Goal: Task Accomplishment & Management: Use online tool/utility

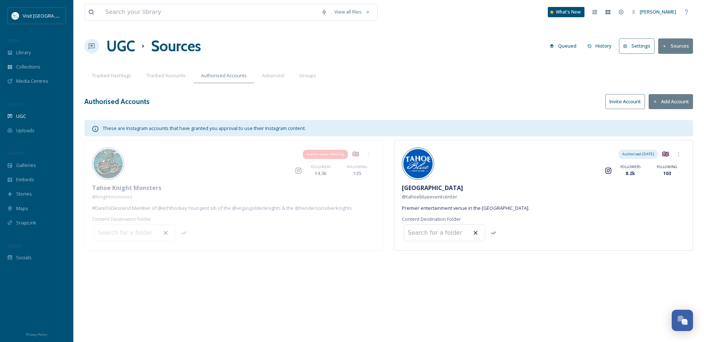
drag, startPoint x: 119, startPoint y: 292, endPoint x: 33, endPoint y: 236, distance: 103.0
click at [119, 291] on div "View all files What's New [PERSON_NAME] UGC Sources Queued History Settings Sou…" at bounding box center [388, 171] width 630 height 342
click at [32, 226] on span "SnapLink" at bounding box center [26, 223] width 20 height 7
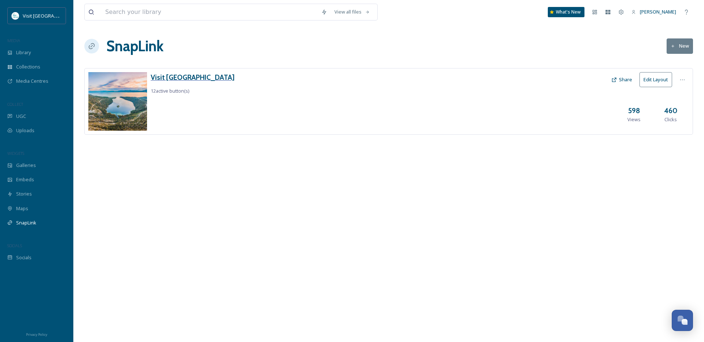
click at [177, 78] on h3 "Visit [GEOGRAPHIC_DATA]" at bounding box center [193, 77] width 84 height 11
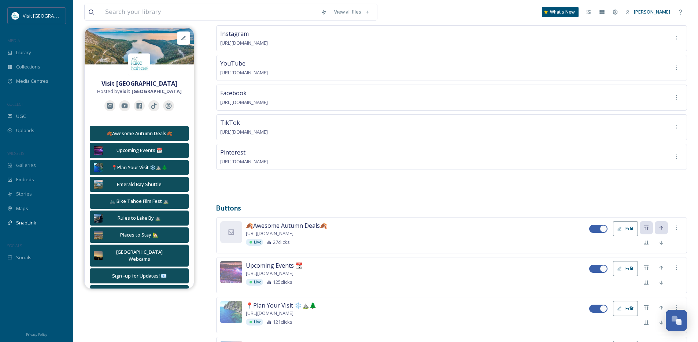
scroll to position [68, 0]
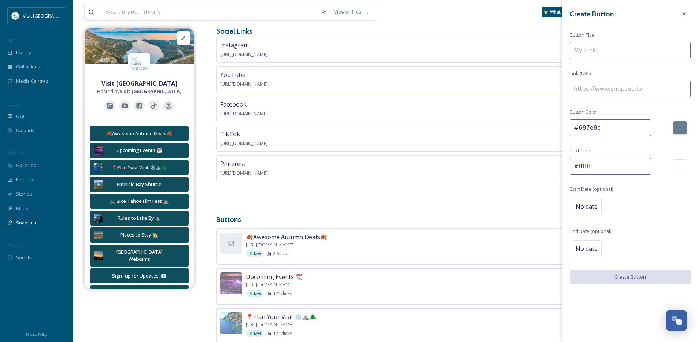
scroll to position [0, 0]
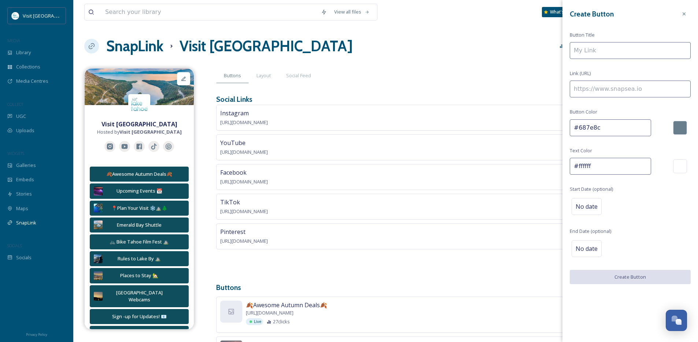
type input "#687e8c"
type input "#ffffff"
click at [589, 47] on input at bounding box center [630, 50] width 121 height 17
type input "F"
type input "Must See Spots for Fall Colors"
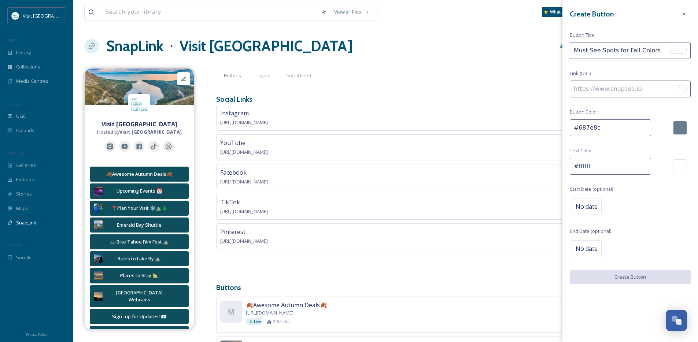
click at [622, 87] on input "To enrich screen reader interactions, please activate Accessibility in Grammarl…" at bounding box center [630, 89] width 121 height 17
paste input "[URL][DOMAIN_NAME]"
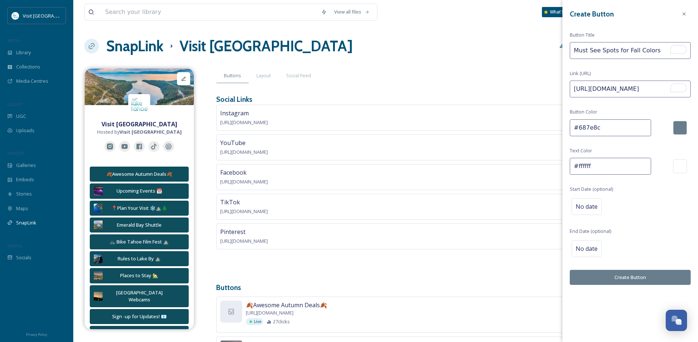
scroll to position [0, 46]
type input "[URL][DOMAIN_NAME]"
click at [655, 49] on input "Must See Spots for Fall Colors" at bounding box center [630, 50] width 121 height 17
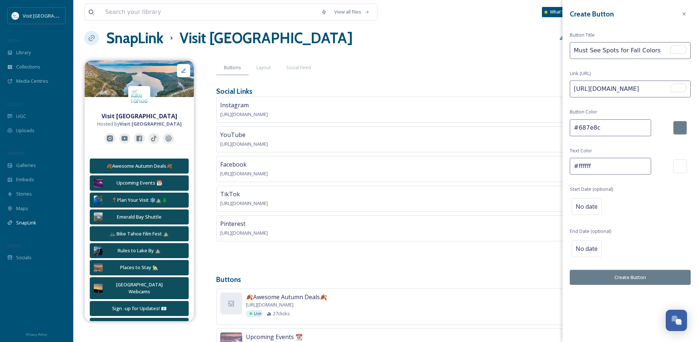
scroll to position [10, 0]
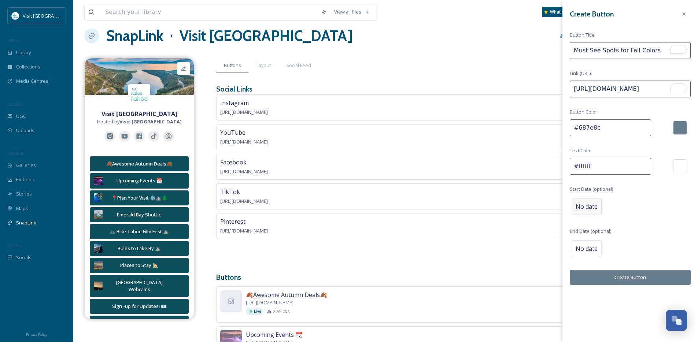
type input "Must See Spots for Fall Colors"
click at [593, 207] on span "No date" at bounding box center [587, 206] width 22 height 9
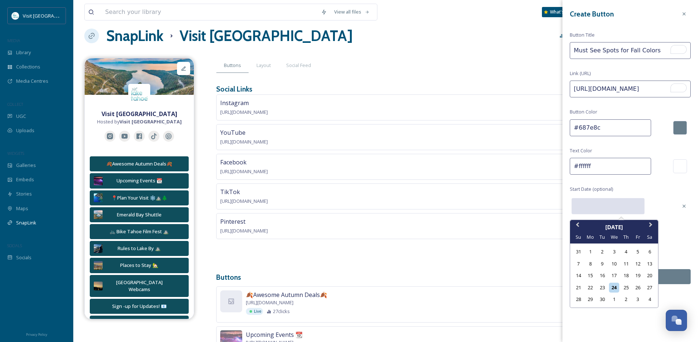
click at [607, 205] on input "text" at bounding box center [608, 206] width 73 height 16
drag, startPoint x: 613, startPoint y: 289, endPoint x: 609, endPoint y: 284, distance: 7.1
click at [613, 289] on div "24" at bounding box center [614, 288] width 10 height 10
type input "[DATE]"
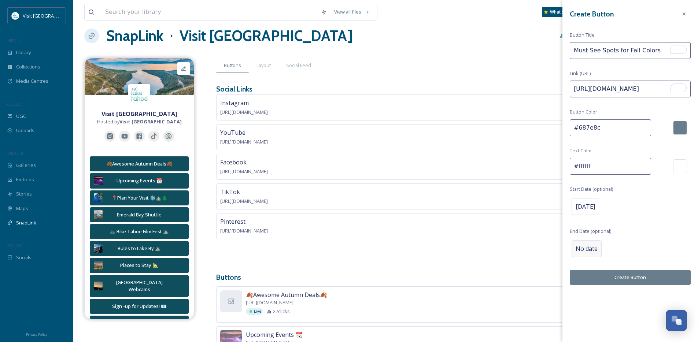
click at [591, 248] on span "No date" at bounding box center [587, 248] width 22 height 9
click at [625, 247] on input "text" at bounding box center [608, 248] width 73 height 16
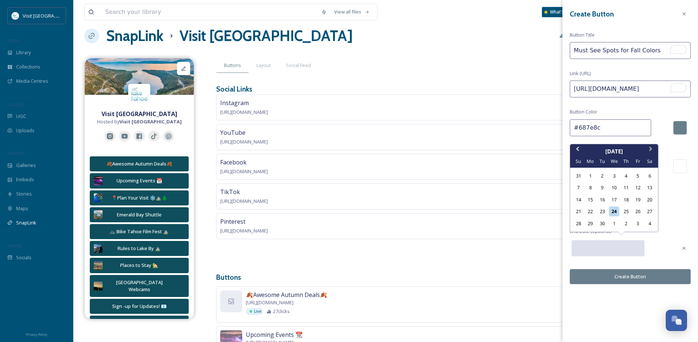
click at [651, 150] on span "Next Month" at bounding box center [651, 150] width 0 height 11
click at [580, 213] on div "19" at bounding box center [579, 212] width 10 height 10
type input "[DATE]"
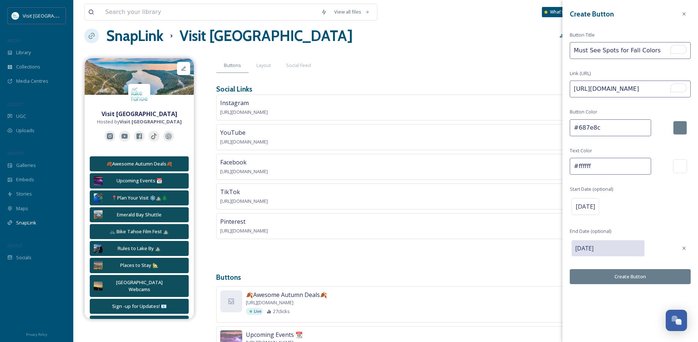
click at [660, 218] on div "Create Button Button Title Must See Spots for Fall Colors Link (URL) [URL][DOMA…" at bounding box center [631, 146] width 136 height 292
click at [636, 281] on button "Create Button" at bounding box center [630, 277] width 121 height 15
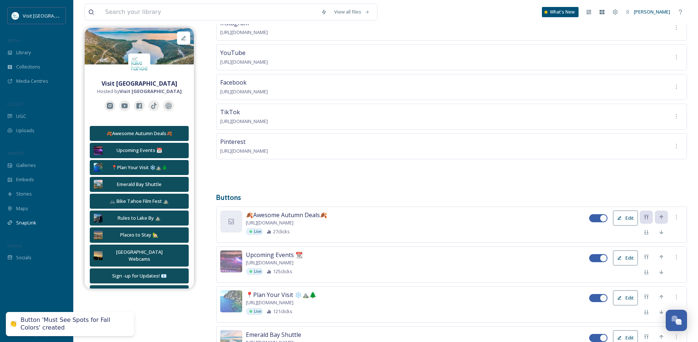
scroll to position [96, 0]
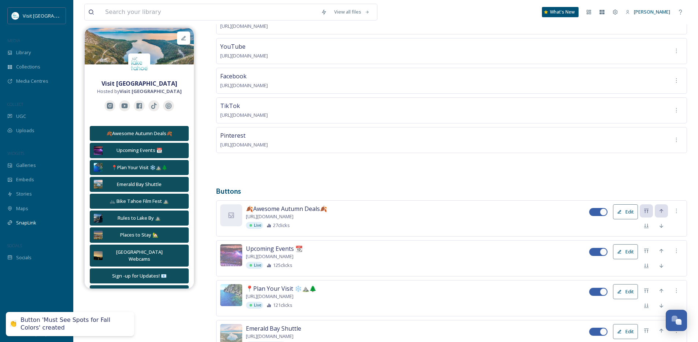
click at [621, 213] on button "Edit" at bounding box center [625, 211] width 25 height 15
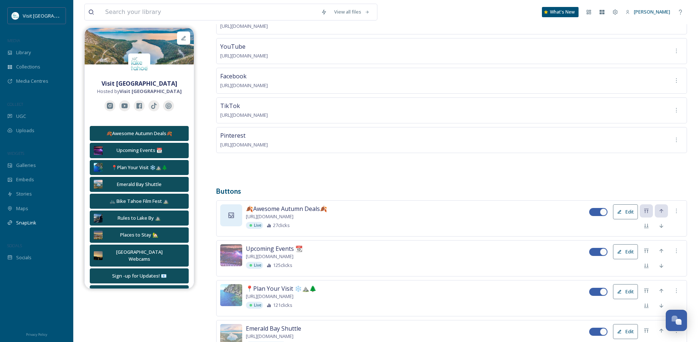
click at [228, 221] on div at bounding box center [231, 215] width 22 height 22
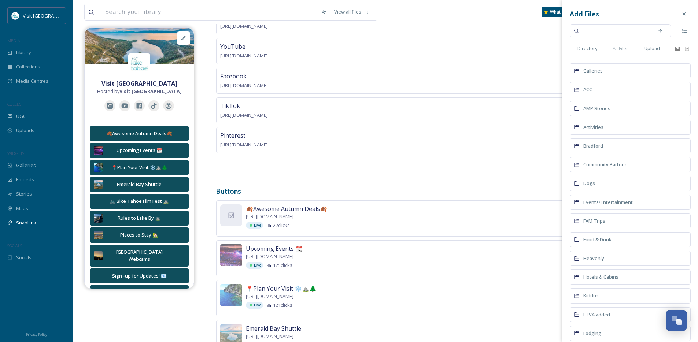
click at [648, 47] on span "Upload" at bounding box center [652, 48] width 16 height 7
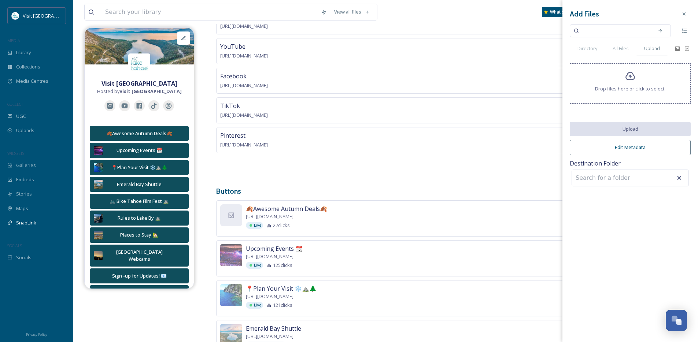
click at [636, 62] on div "Add Files Directory All Files Upload Drop files here or click to select. Upload…" at bounding box center [631, 98] width 136 height 196
click at [630, 77] on icon at bounding box center [631, 76] width 10 height 8
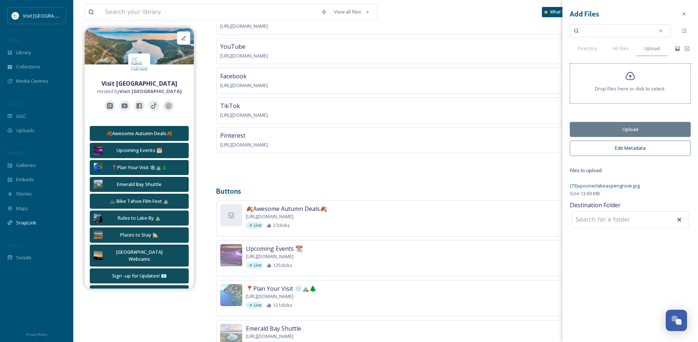
click at [605, 131] on button "Upload" at bounding box center [630, 129] width 121 height 15
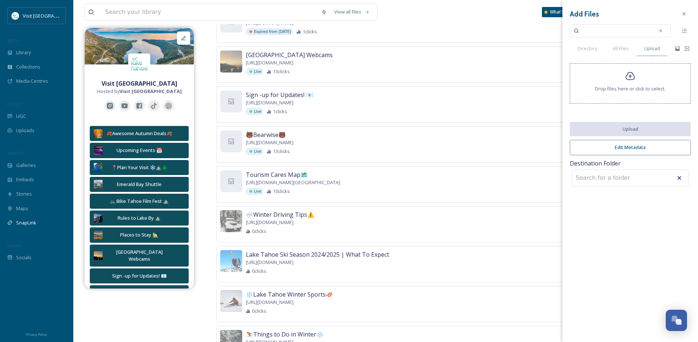
scroll to position [697, 0]
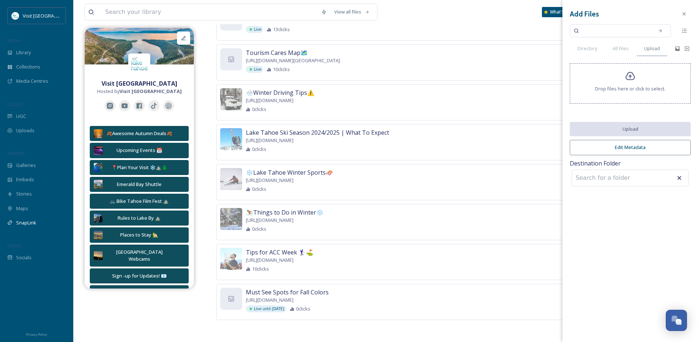
click at [406, 315] on div "Must See Spots for Fall Colors [URL][DOMAIN_NAME] Live until [DATE] 0 clicks Ed…" at bounding box center [451, 302] width 471 height 36
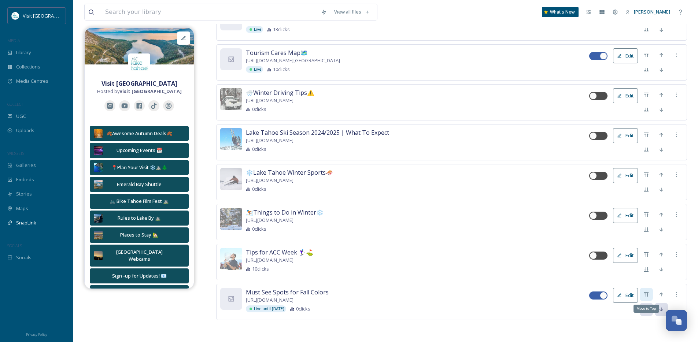
click at [649, 296] on div "Move to Top" at bounding box center [646, 294] width 13 height 13
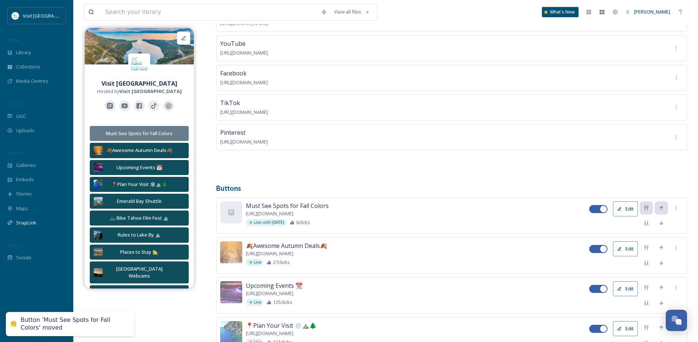
scroll to position [102, 0]
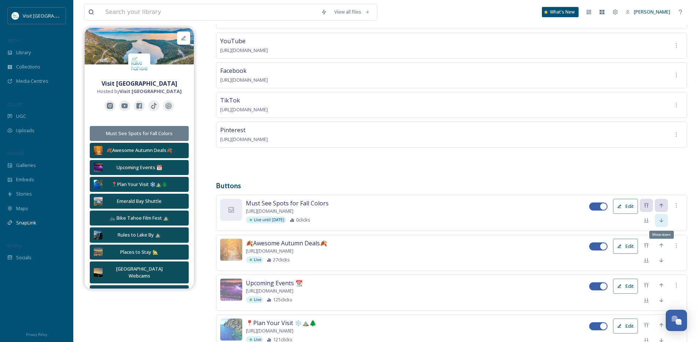
click at [663, 218] on icon at bounding box center [662, 221] width 6 height 6
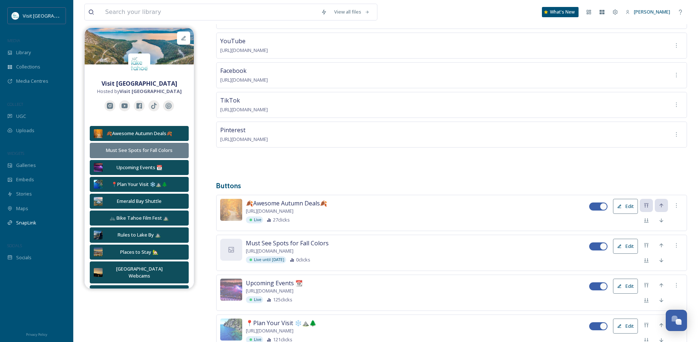
click at [229, 249] on icon at bounding box center [231, 249] width 5 height 5
click at [230, 249] on icon at bounding box center [231, 249] width 7 height 7
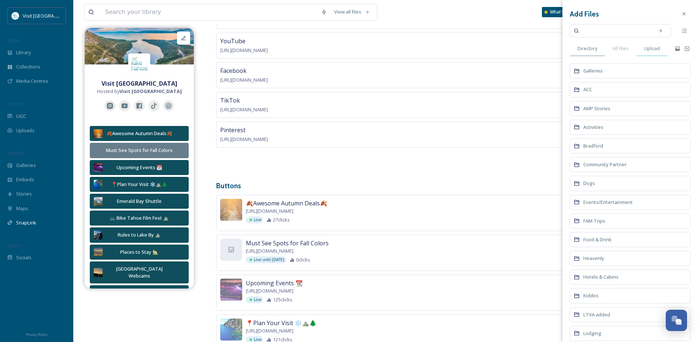
click at [650, 48] on span "Upload" at bounding box center [652, 48] width 16 height 7
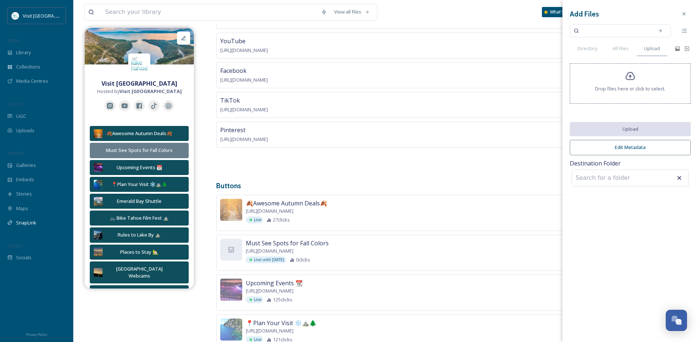
click at [634, 80] on icon at bounding box center [630, 76] width 11 height 11
click at [630, 89] on span "Drop files here or click to select." at bounding box center [630, 88] width 70 height 7
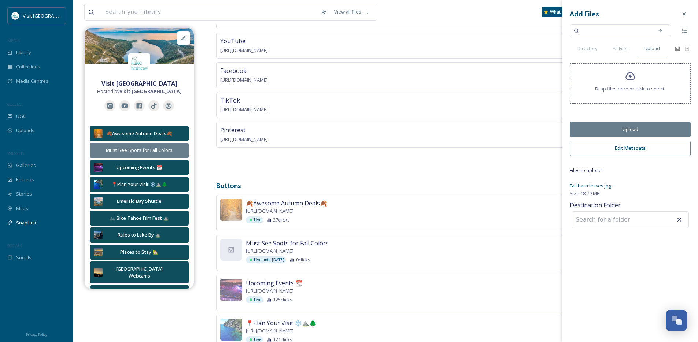
click at [429, 245] on div "Must See Spots for Fall Colors [URL][DOMAIN_NAME] Live until [DATE] 0 clicks" at bounding box center [417, 251] width 343 height 25
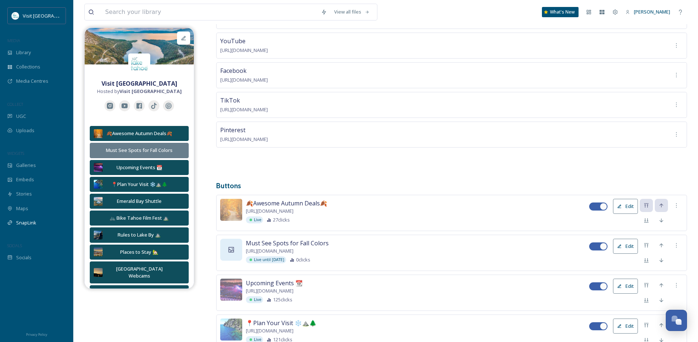
click at [234, 252] on div at bounding box center [231, 250] width 22 height 22
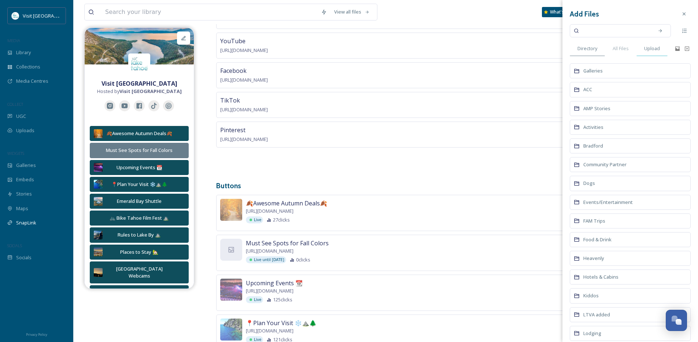
click at [648, 49] on span "Upload" at bounding box center [652, 48] width 16 height 7
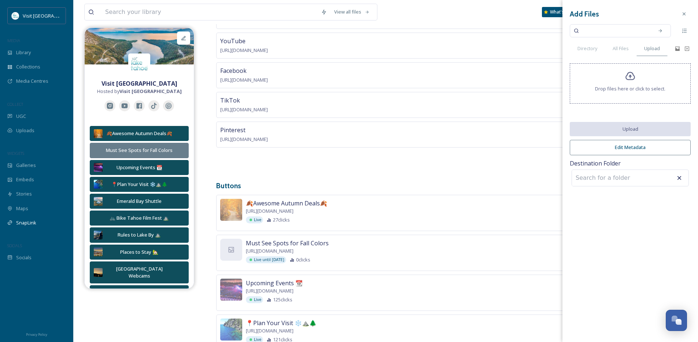
click at [641, 79] on div "Drop files here or click to select." at bounding box center [630, 83] width 121 height 40
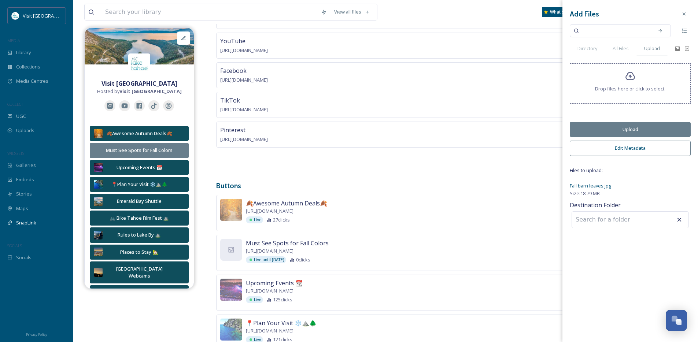
click at [628, 132] on button "Upload" at bounding box center [630, 129] width 121 height 15
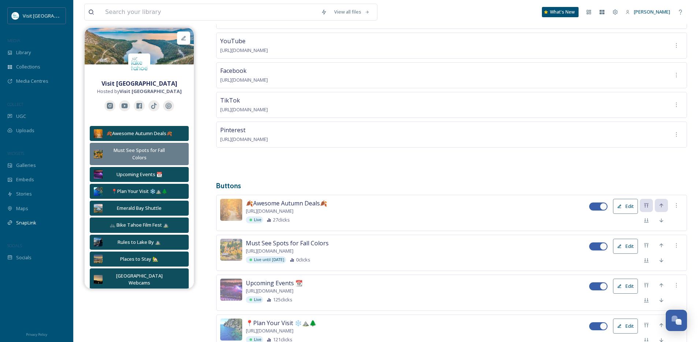
click at [414, 206] on div "🍂Awesome Autumn Deals🍂 [URL][DOMAIN_NAME] Live 27 clicks" at bounding box center [417, 211] width 343 height 25
click at [623, 210] on button "Edit" at bounding box center [625, 206] width 25 height 15
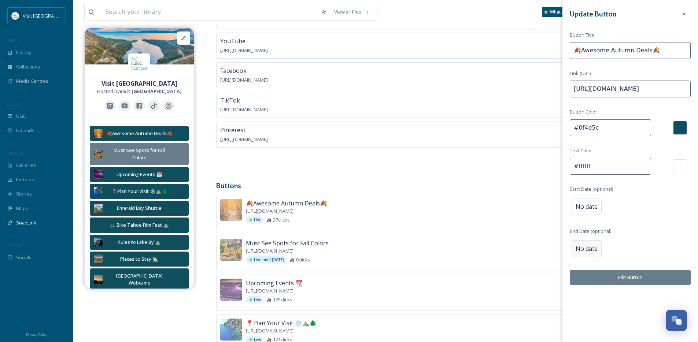
click at [594, 247] on span "No date" at bounding box center [587, 248] width 22 height 9
click at [613, 248] on input "text" at bounding box center [608, 248] width 73 height 16
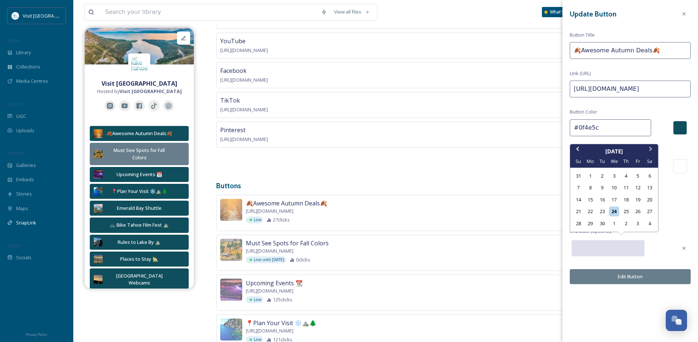
click at [654, 153] on button "Next Month" at bounding box center [652, 151] width 12 height 12
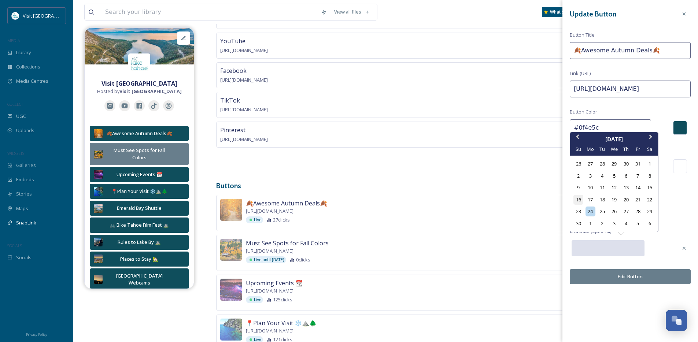
click at [581, 201] on div "16" at bounding box center [579, 200] width 10 height 10
type input "[DATE]"
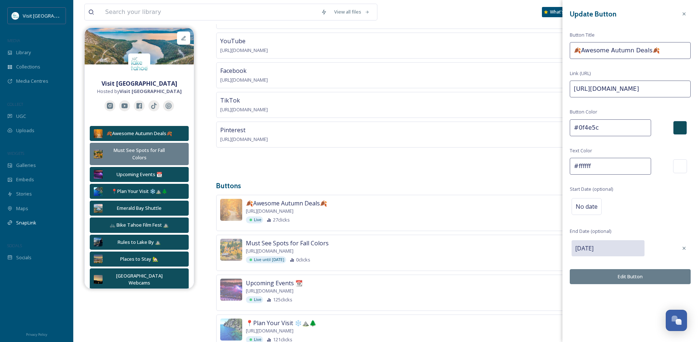
click at [631, 278] on button "Edit Button" at bounding box center [630, 276] width 121 height 15
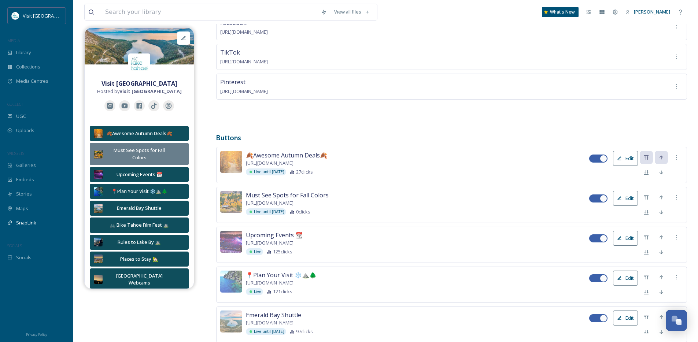
scroll to position [170, 0]
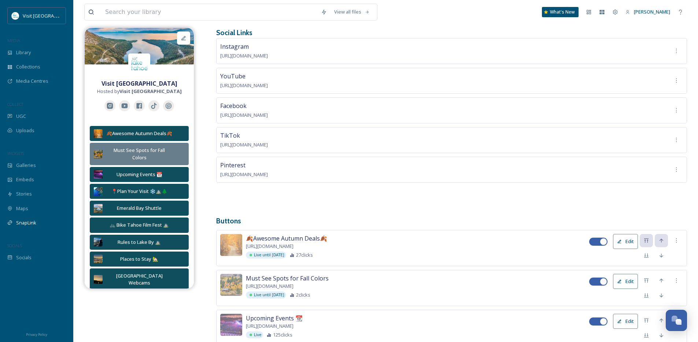
scroll to position [77, 0]
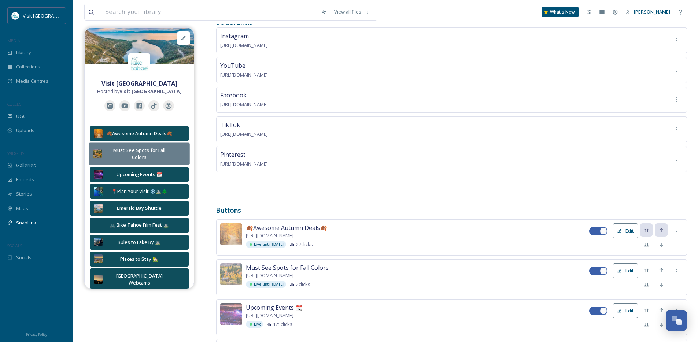
click at [144, 157] on div "Must See Spots for Fall Colors" at bounding box center [139, 154] width 67 height 14
click at [628, 268] on button "Edit" at bounding box center [625, 270] width 25 height 15
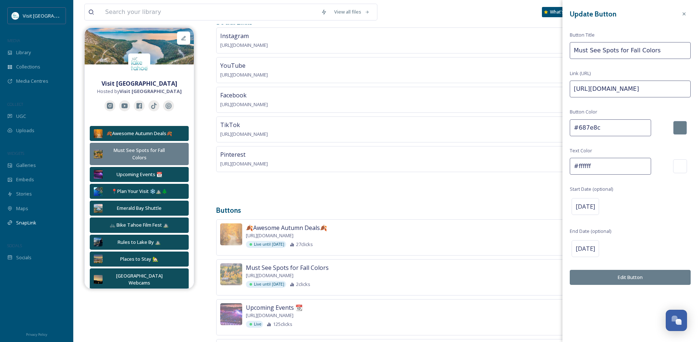
click at [609, 129] on input "#687e8c" at bounding box center [610, 127] width 81 height 17
drag, startPoint x: 609, startPoint y: 129, endPoint x: 542, endPoint y: 129, distance: 67.1
paste input "0f4e5"
type input "#0f4e5c"
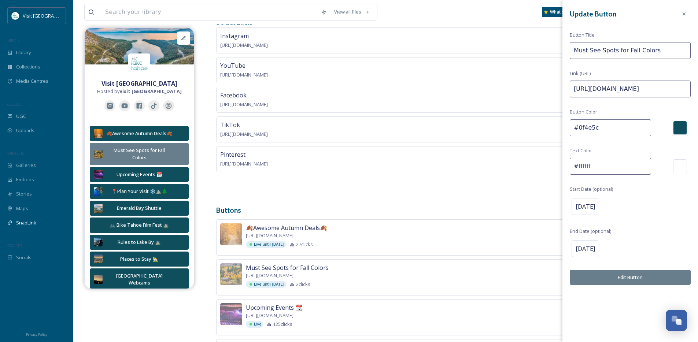
click at [609, 279] on button "Edit Button" at bounding box center [630, 277] width 121 height 15
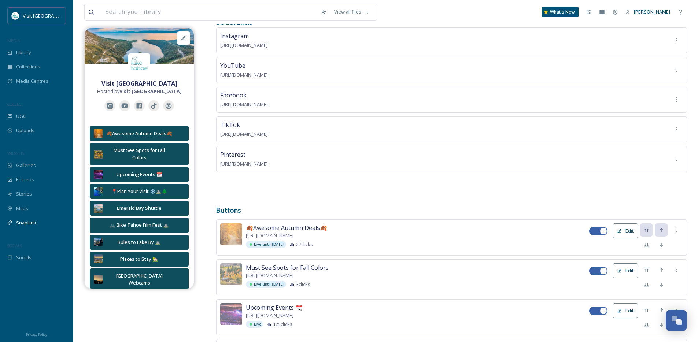
click at [620, 224] on button "Edit" at bounding box center [625, 231] width 25 height 15
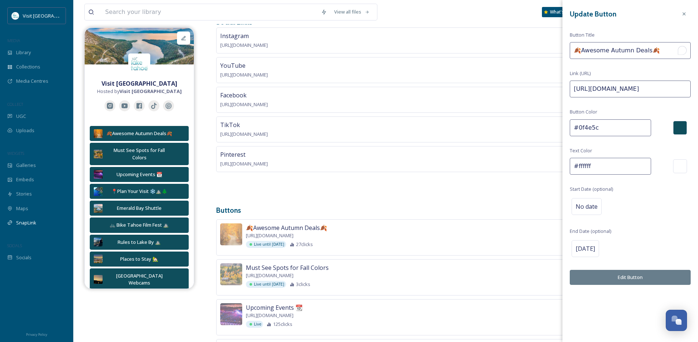
drag, startPoint x: 582, startPoint y: 52, endPoint x: 542, endPoint y: 52, distance: 39.9
type input "Awesome Autumn Deals🍂"
click at [619, 279] on button "Edit Button" at bounding box center [630, 277] width 121 height 15
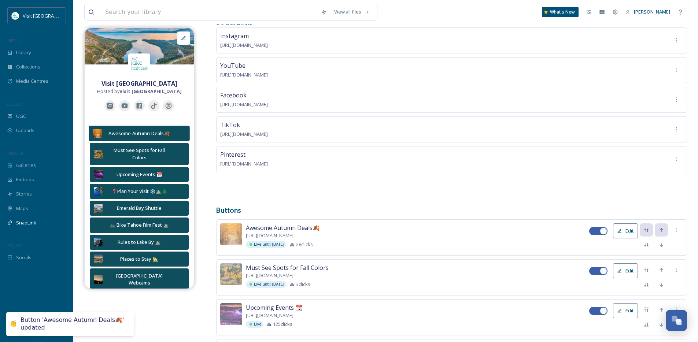
click at [130, 137] on div "Awesome Autumn Deals🍂" at bounding box center [139, 133] width 67 height 7
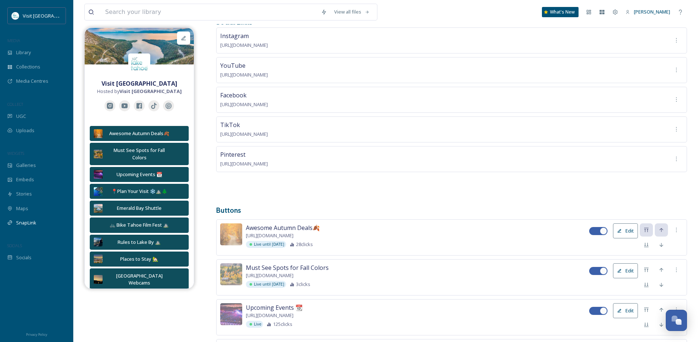
click at [623, 230] on button "Edit" at bounding box center [625, 231] width 25 height 15
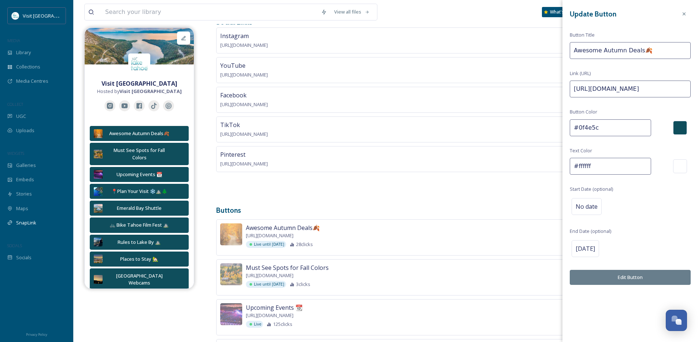
click at [639, 51] on input "Awesome Autumn Deals🍂" at bounding box center [630, 50] width 121 height 17
type input "Awesome Autumn Deals 🍂"
click at [645, 281] on button "Edit Button" at bounding box center [630, 277] width 121 height 15
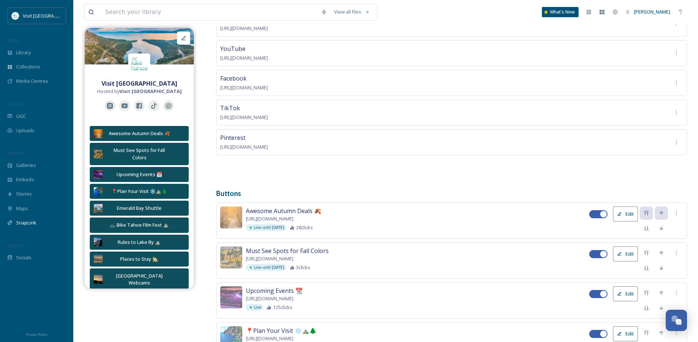
scroll to position [96, 0]
